Goal: Transaction & Acquisition: Purchase product/service

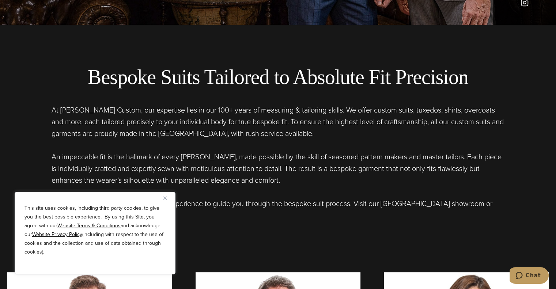
scroll to position [265, 0]
click at [165, 198] on img "Close" at bounding box center [164, 198] width 3 height 3
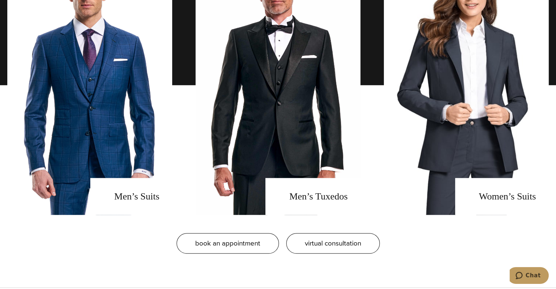
scroll to position [582, 0]
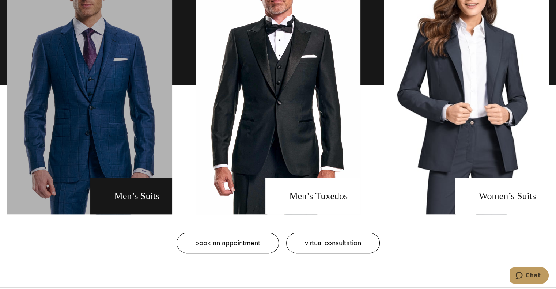
click at [152, 185] on link "men's suits" at bounding box center [89, 85] width 165 height 260
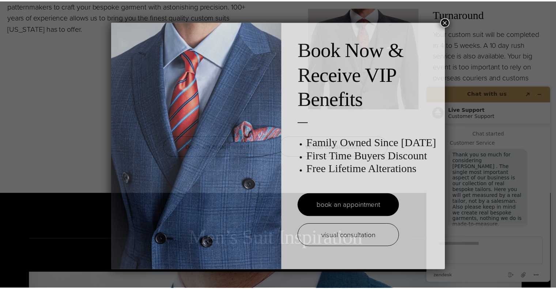
scroll to position [8, 0]
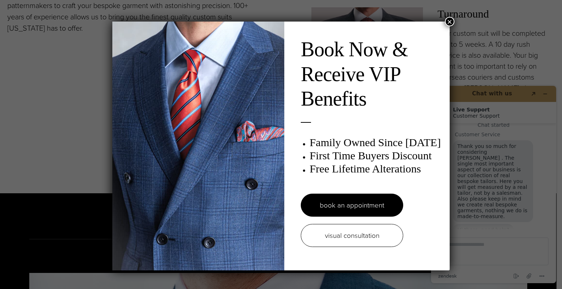
click at [452, 18] on div "Book Now & Receive VIP Benefits Family Owned Since 1913 First Time Buyers Disco…" at bounding box center [281, 144] width 562 height 289
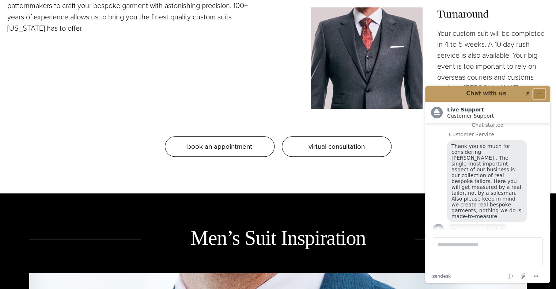
click at [540, 93] on icon "Minimize widget" at bounding box center [539, 93] width 5 height 5
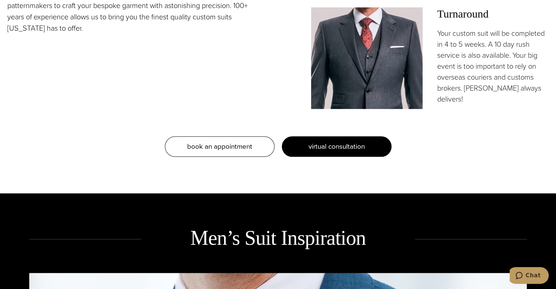
click at [301, 148] on link "virtual consultation" at bounding box center [337, 146] width 110 height 20
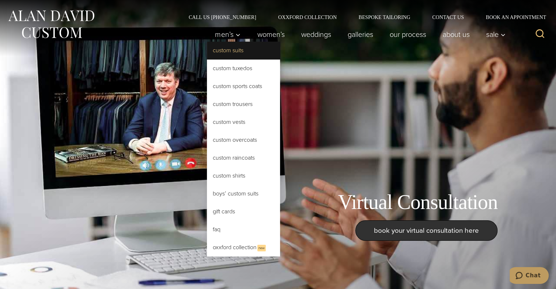
click at [226, 47] on link "Custom Suits" at bounding box center [243, 51] width 73 height 18
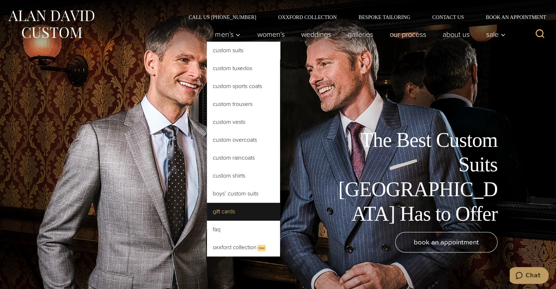
click at [219, 212] on link "Gift Cards" at bounding box center [243, 212] width 73 height 18
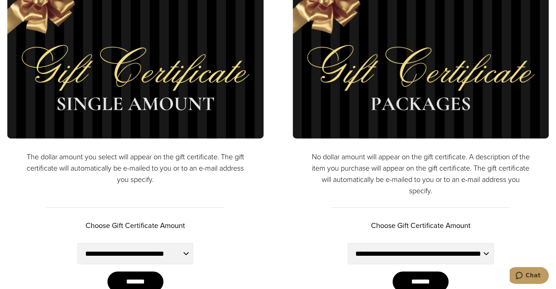
scroll to position [487, 0]
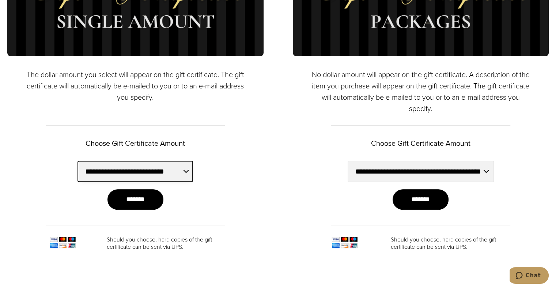
click at [175, 173] on select "**********" at bounding box center [136, 172] width 116 height 22
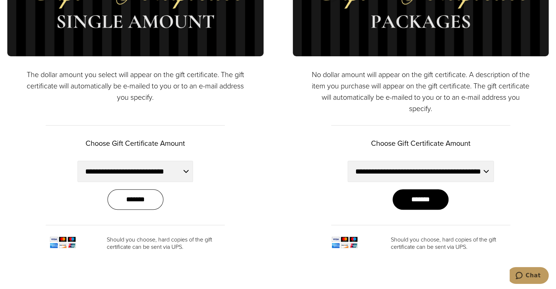
click at [143, 193] on input "*******" at bounding box center [135, 199] width 56 height 20
